Goal: Find specific page/section: Find specific page/section

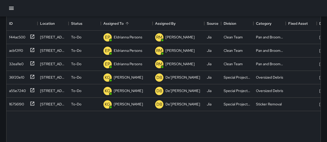
scroll to position [49, 0]
click at [119, 34] on p "Eldrianna Persons" at bounding box center [128, 36] width 28 height 5
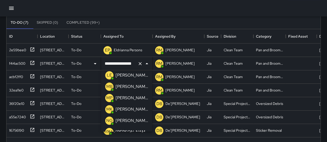
scroll to position [186, 0]
click at [126, 95] on p "[PERSON_NAME]" at bounding box center [132, 98] width 33 height 6
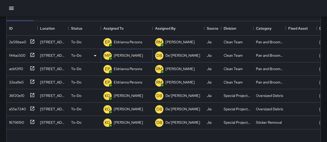
scroll to position [45, 0]
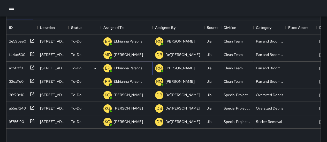
click at [130, 71] on div "Eldrianna Persons" at bounding box center [128, 68] width 31 height 7
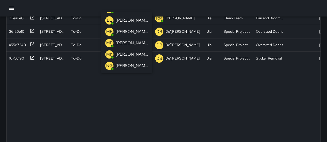
scroll to position [181, 0]
click at [129, 44] on p "[PERSON_NAME]" at bounding box center [132, 43] width 33 height 6
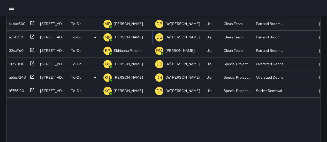
scroll to position [75, 0]
click at [129, 54] on div "Eldrianna Persons" at bounding box center [128, 50] width 31 height 7
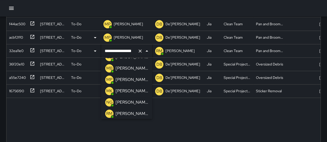
scroll to position [191, 0]
click at [127, 82] on p "[PERSON_NAME]" at bounding box center [132, 80] width 33 height 6
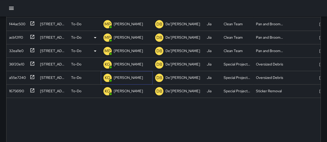
click at [127, 82] on div "KG [PERSON_NAME]" at bounding box center [123, 78] width 42 height 10
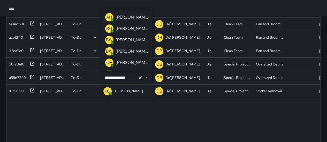
scroll to position [123, 0]
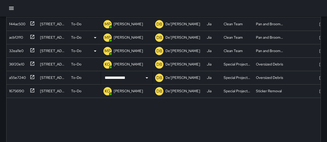
click at [131, 134] on div "**********" at bounding box center [183, 106] width 355 height 204
click at [123, 57] on div "MP [PERSON_NAME]" at bounding box center [127, 50] width 52 height 13
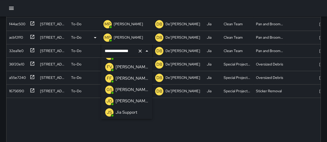
scroll to position [101, 0]
click at [127, 67] on p "[PERSON_NAME]" at bounding box center [132, 67] width 33 height 6
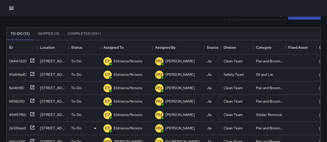
scroll to position [32, 0]
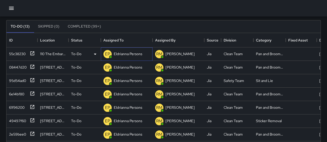
click at [124, 55] on p "Eldrianna Persons" at bounding box center [128, 53] width 28 height 5
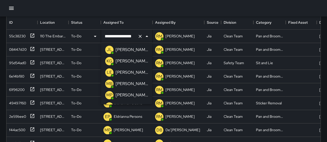
scroll to position [163, 0]
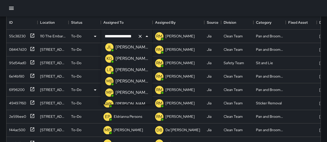
click at [125, 92] on p "[PERSON_NAME]" at bounding box center [132, 93] width 33 height 6
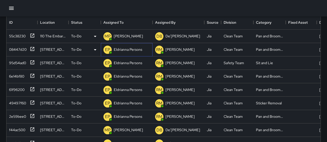
click at [128, 51] on p "Eldrianna Persons" at bounding box center [128, 49] width 28 height 5
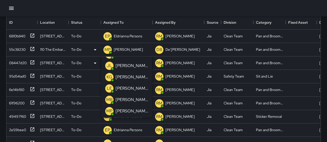
scroll to position [161, 0]
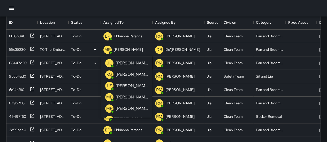
click at [125, 106] on p "[PERSON_NAME]" at bounding box center [132, 109] width 33 height 6
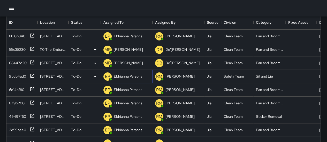
click at [134, 75] on p "Eldrianna Persons" at bounding box center [128, 76] width 28 height 5
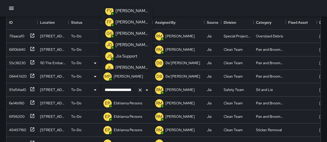
scroll to position [109, 0]
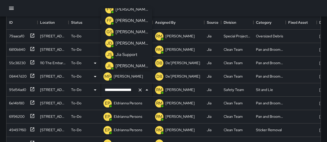
click at [131, 43] on p "[PERSON_NAME]" at bounding box center [132, 43] width 33 height 6
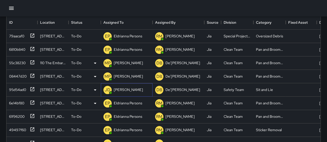
scroll to position [1, 0]
click at [122, 103] on p "Eldrianna Persons" at bounding box center [128, 103] width 28 height 5
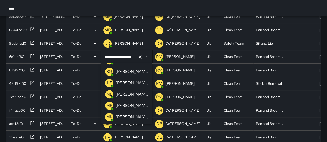
scroll to position [170, 0]
click at [123, 103] on p "[PERSON_NAME]" at bounding box center [132, 106] width 33 height 6
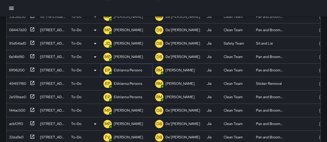
click at [127, 70] on p "Eldrianna Persons" at bounding box center [128, 70] width 28 height 5
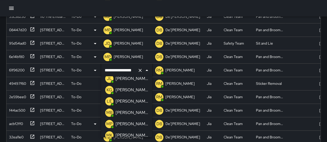
scroll to position [180, 0]
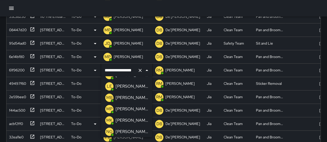
click at [126, 109] on p "[PERSON_NAME]" at bounding box center [132, 109] width 33 height 6
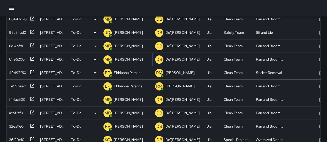
scroll to position [112, 0]
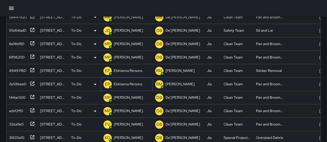
click at [127, 82] on p "Eldrianna Persons" at bounding box center [128, 84] width 28 height 5
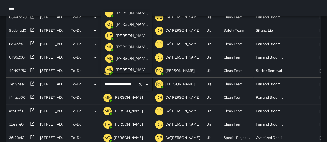
scroll to position [177, 0]
click at [127, 50] on p "[PERSON_NAME]" at bounding box center [132, 48] width 33 height 6
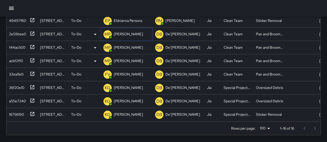
scroll to position [0, 0]
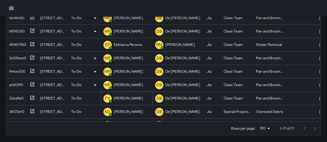
click at [133, 99] on p "[PERSON_NAME]" at bounding box center [128, 98] width 29 height 5
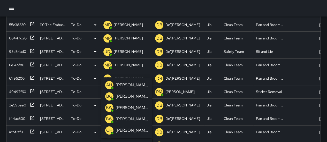
click at [149, 7] on div at bounding box center [163, 8] width 327 height 17
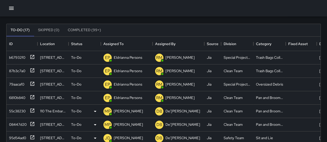
scroll to position [28, 0]
click at [124, 59] on p "Eldrianna Persons" at bounding box center [128, 57] width 28 height 5
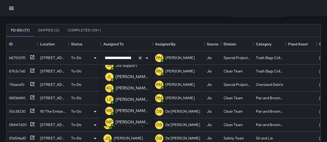
scroll to position [155, 0]
click at [124, 91] on p "[PERSON_NAME]" at bounding box center [132, 89] width 33 height 6
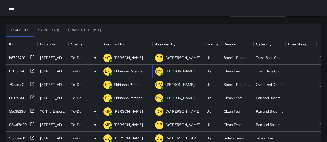
click at [121, 75] on div "EP Eldrianna Persons" at bounding box center [122, 71] width 41 height 10
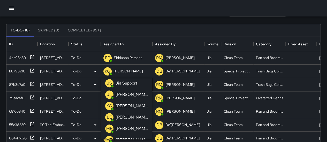
scroll to position [151, 0]
click at [126, 106] on p "[PERSON_NAME]" at bounding box center [132, 106] width 33 height 6
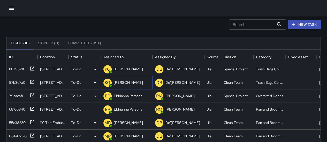
scroll to position [15, 0]
click at [130, 96] on p "Eldrianna Persons" at bounding box center [128, 95] width 28 height 5
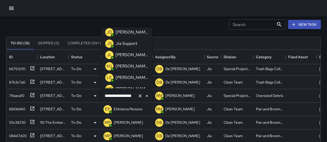
scroll to position [150, 0]
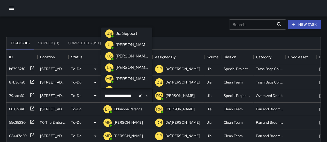
click at [126, 57] on p "[PERSON_NAME]" at bounding box center [132, 56] width 33 height 6
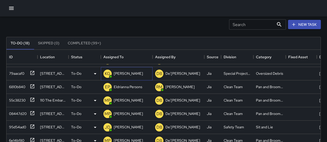
scroll to position [38, 0]
click at [127, 86] on p "Eldrianna Persons" at bounding box center [128, 87] width 28 height 5
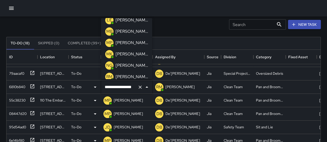
scroll to position [188, 0]
click at [127, 42] on p "[PERSON_NAME]" at bounding box center [132, 42] width 33 height 6
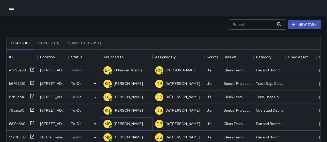
scroll to position [0, 0]
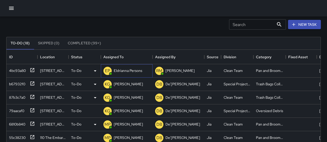
click at [126, 69] on p "Eldrianna Persons" at bounding box center [128, 70] width 28 height 5
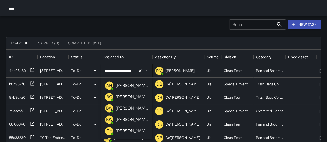
click at [127, 96] on p "[PERSON_NAME]" at bounding box center [132, 97] width 33 height 6
